Goal: Task Accomplishment & Management: Manage account settings

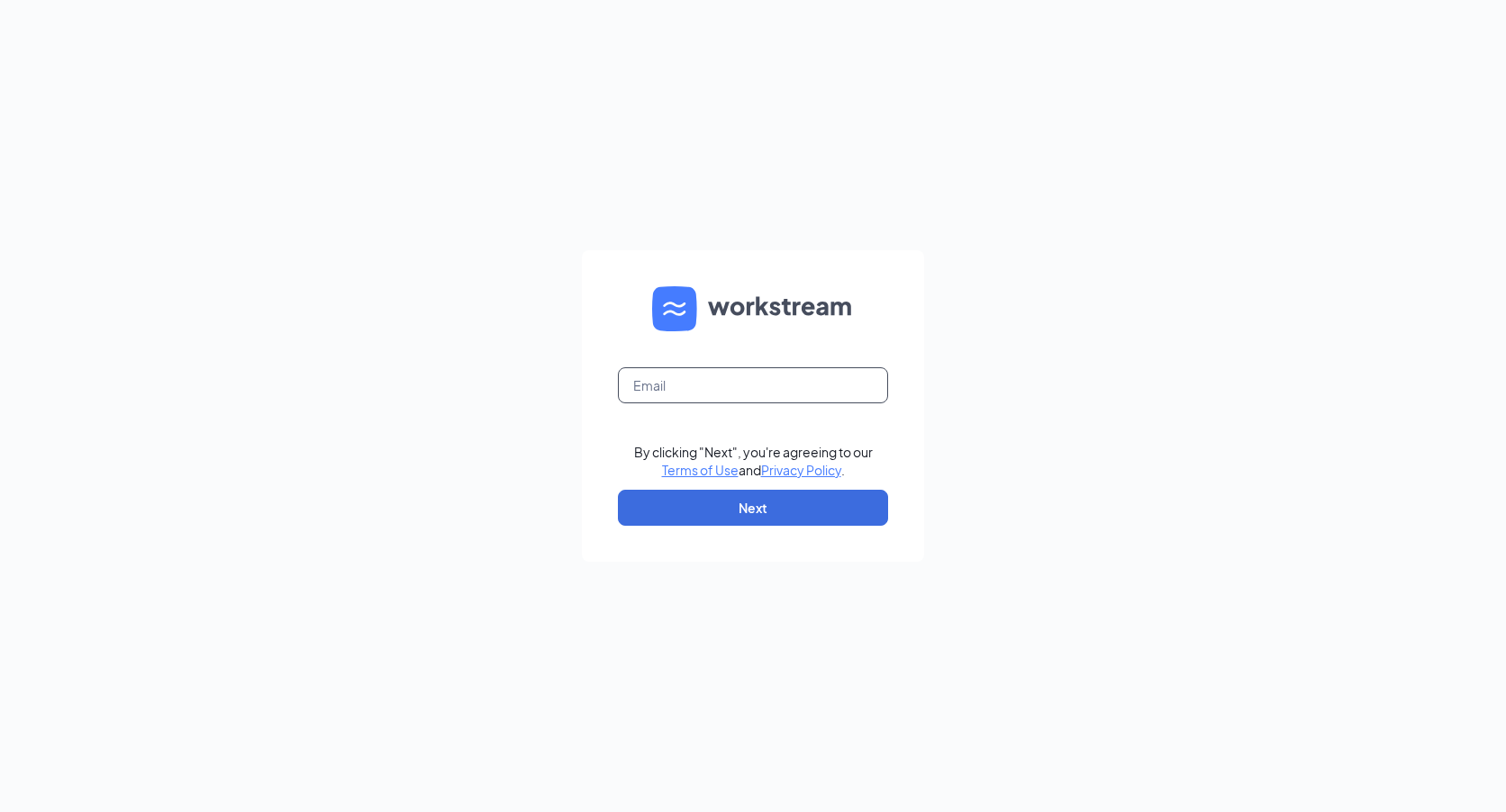
click at [750, 382] on input "text" at bounding box center [753, 385] width 270 height 36
type input "rs004142@tacobell.com"
click at [698, 506] on button "Next" at bounding box center [753, 507] width 270 height 36
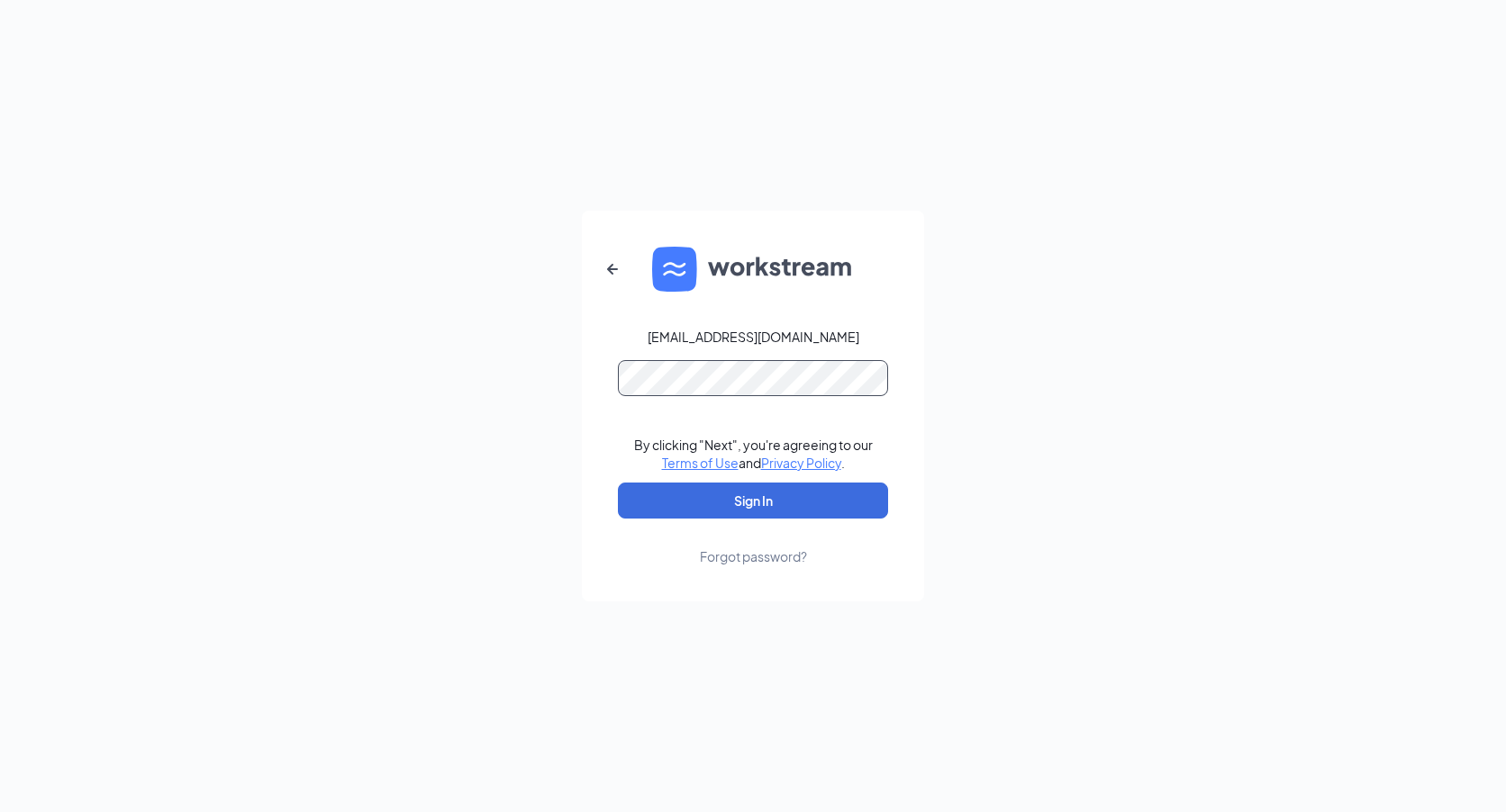
click at [618, 483] on button "Sign In" at bounding box center [753, 501] width 270 height 36
click at [741, 510] on button "Sign In" at bounding box center [753, 501] width 270 height 36
